Goal: Task Accomplishment & Management: Use online tool/utility

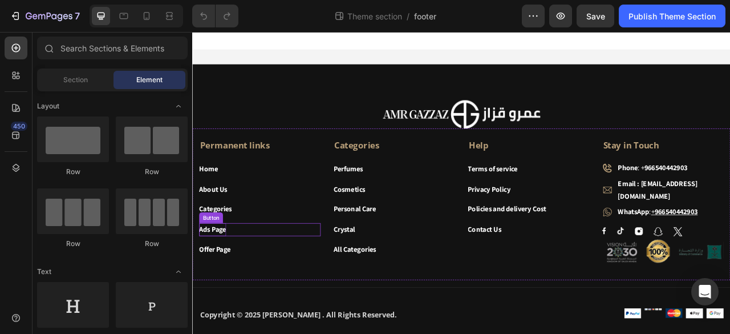
click at [225, 277] on strong "Ads Page" at bounding box center [218, 283] width 34 height 12
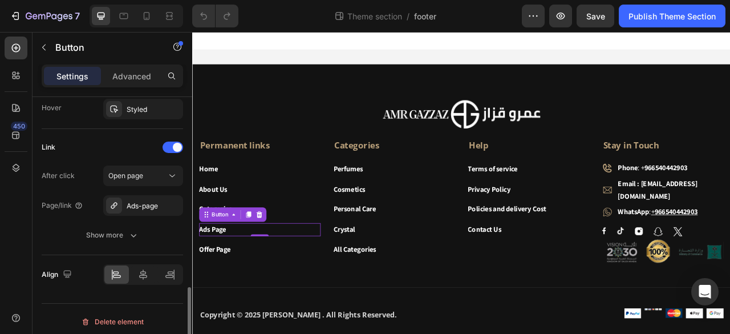
scroll to position [633, 0]
click at [169, 200] on icon "button" at bounding box center [171, 204] width 9 height 9
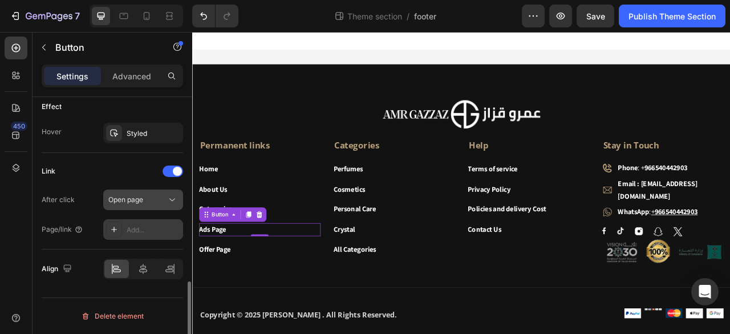
scroll to position [605, 0]
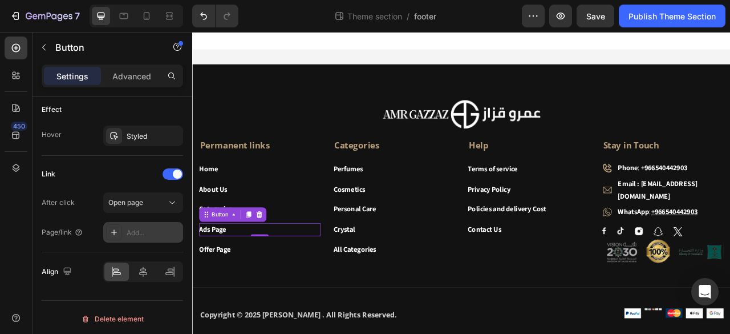
click at [125, 229] on div "Add..." at bounding box center [143, 232] width 80 height 21
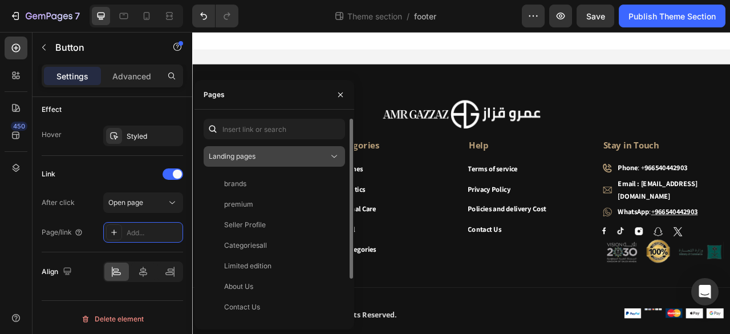
click at [333, 153] on icon at bounding box center [334, 156] width 11 height 11
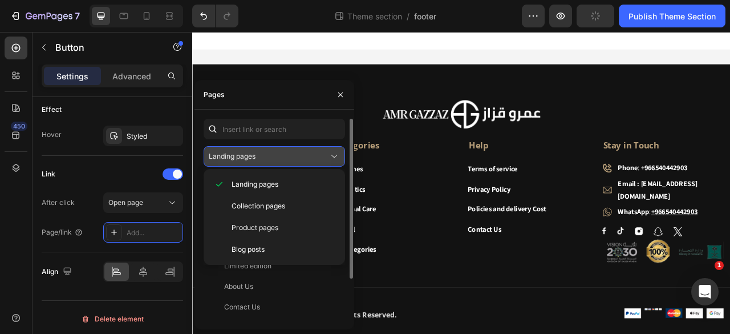
click at [327, 153] on div "Landing pages" at bounding box center [269, 156] width 120 height 10
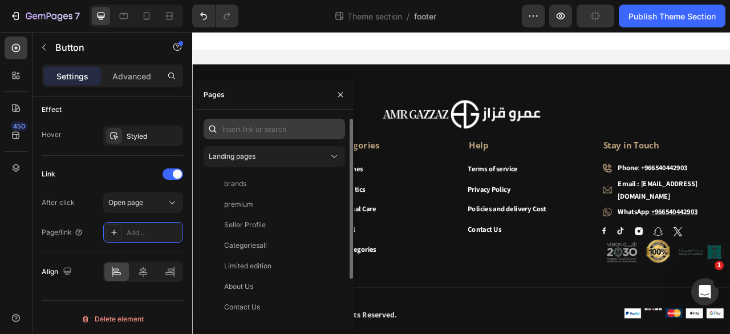
scroll to position [0, 0]
click at [261, 130] on input "text" at bounding box center [274, 129] width 141 height 21
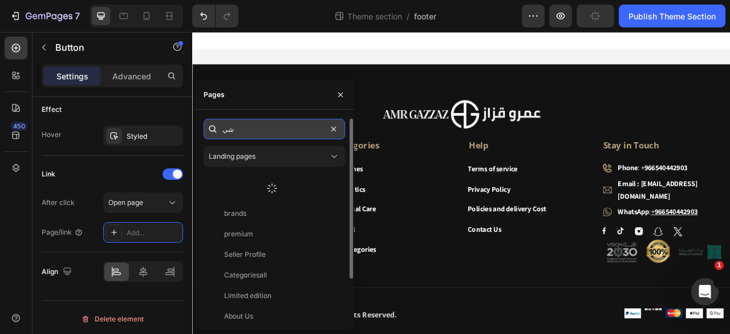
type input "ش"
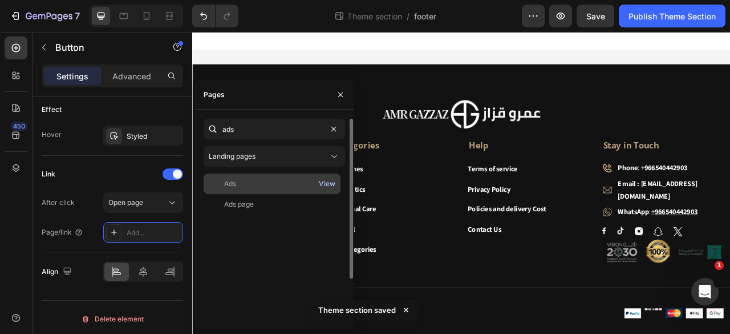
type input "ads"
click at [325, 181] on div "View" at bounding box center [327, 184] width 17 height 10
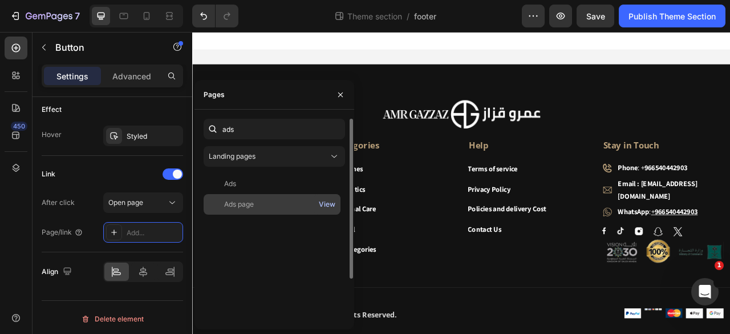
click at [329, 207] on div "View" at bounding box center [327, 204] width 17 height 10
click at [256, 203] on div "Ads page" at bounding box center [272, 204] width 128 height 10
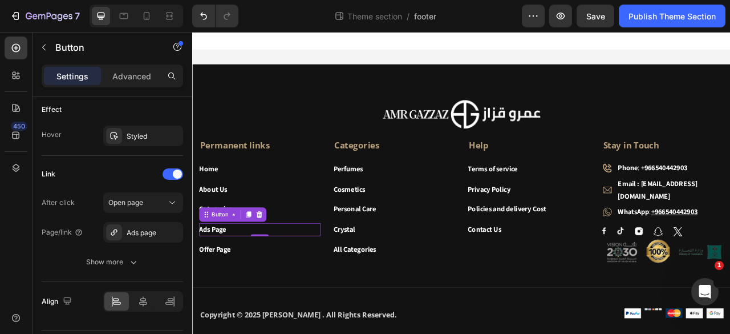
click at [20, 266] on div "450" at bounding box center [16, 172] width 23 height 270
click at [650, 19] on div "Publish Theme Section" at bounding box center [672, 16] width 87 height 12
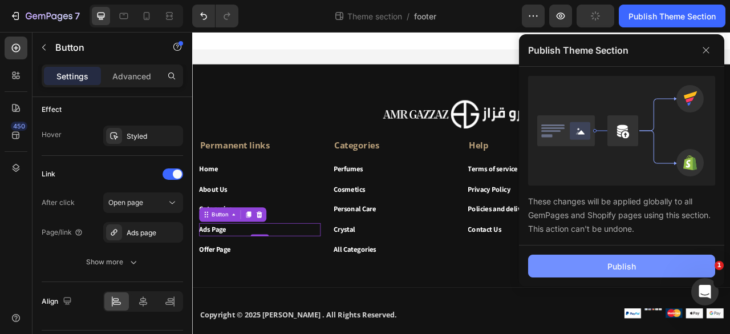
click at [597, 270] on button "Publish" at bounding box center [621, 265] width 187 height 23
